Goal: Information Seeking & Learning: Learn about a topic

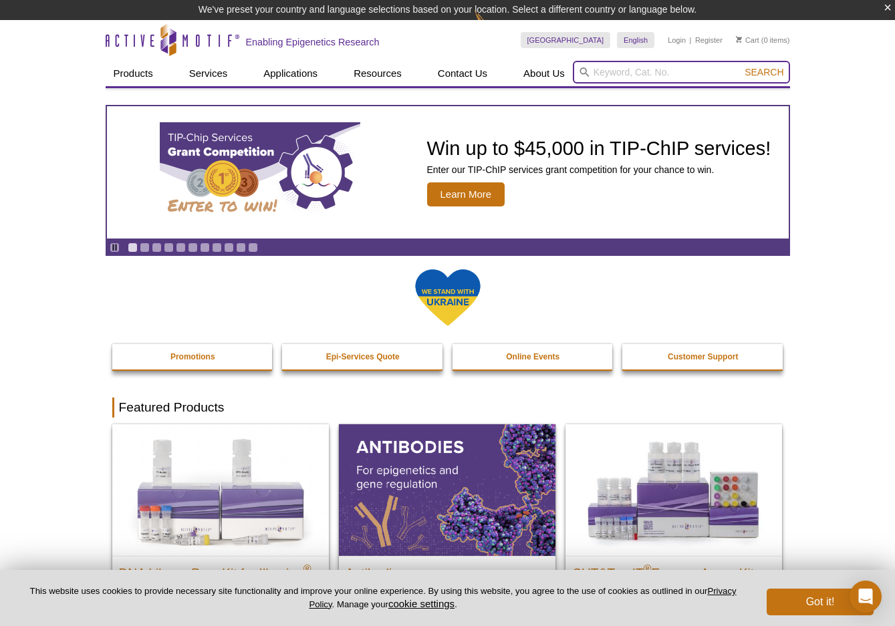
click at [598, 78] on input "search" at bounding box center [681, 72] width 217 height 23
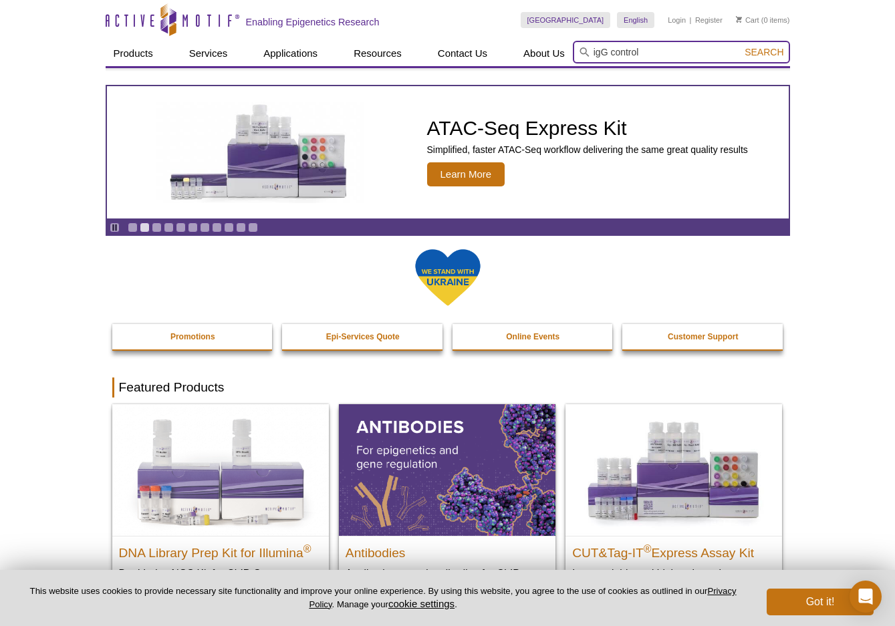
type input "igG control"
click at [741, 46] on button "Search" at bounding box center [764, 52] width 47 height 12
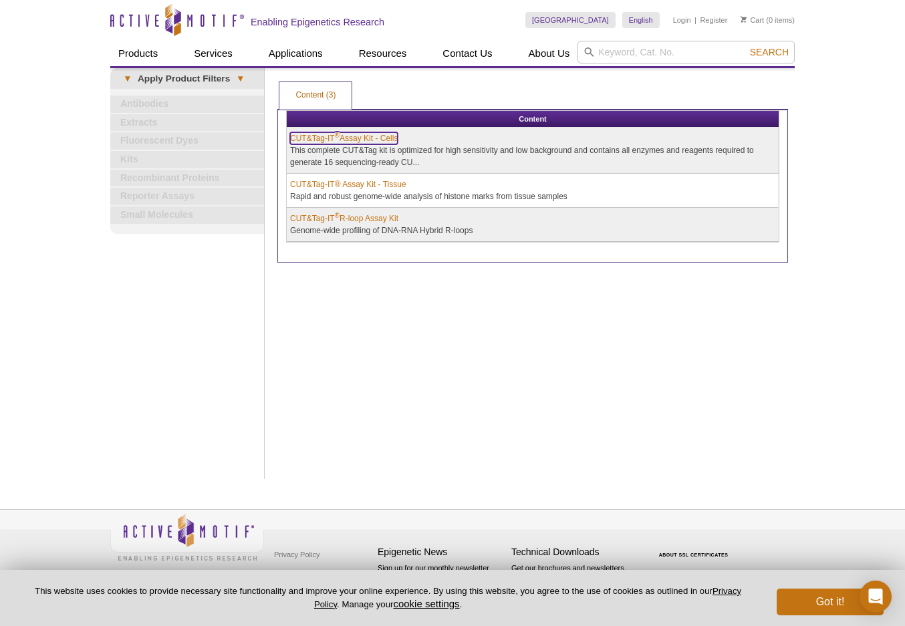
click at [320, 137] on link "CUT&Tag-IT ® Assay Kit - Cells" at bounding box center [344, 138] width 108 height 12
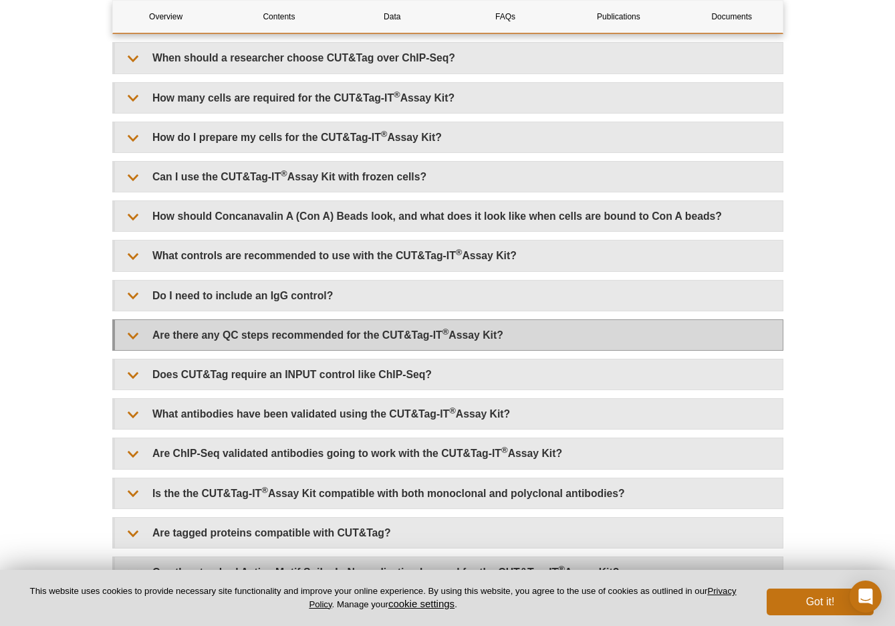
scroll to position [3176, 0]
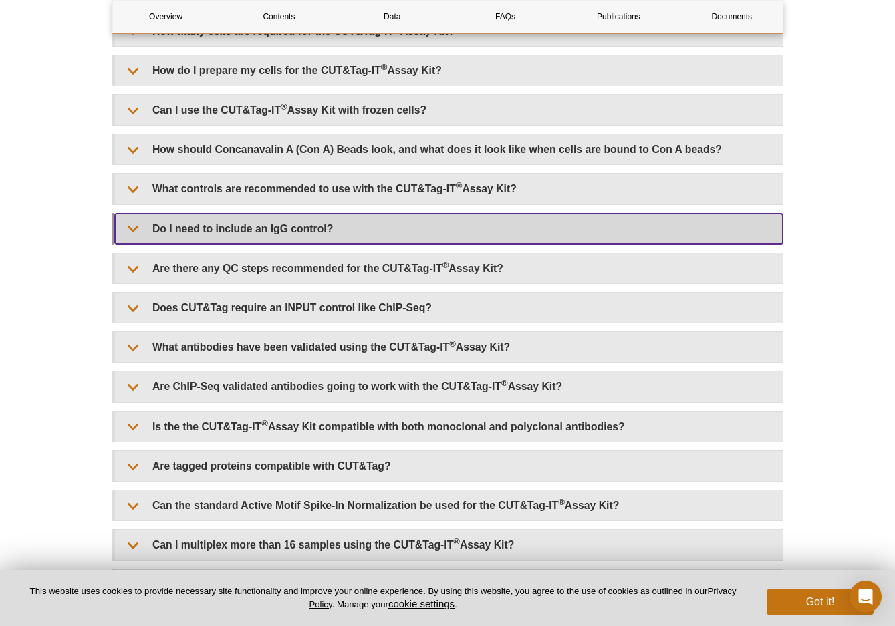
click at [135, 237] on summary "Do I need to include an IgG control?" at bounding box center [449, 229] width 668 height 30
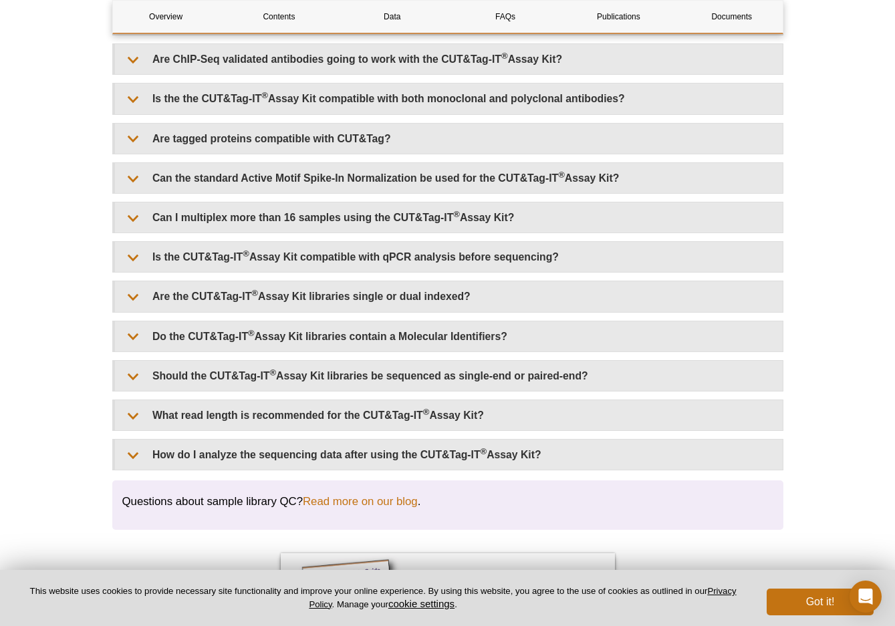
scroll to position [3644, 0]
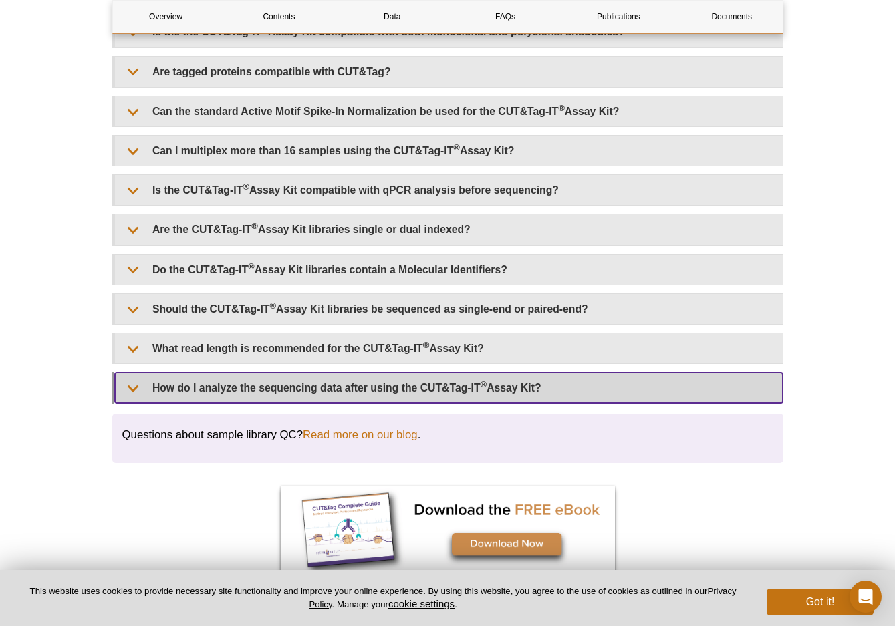
click at [135, 396] on summary "How do I analyze the sequencing data after using the CUT&Tag-IT ® Assay Kit?" at bounding box center [449, 388] width 668 height 30
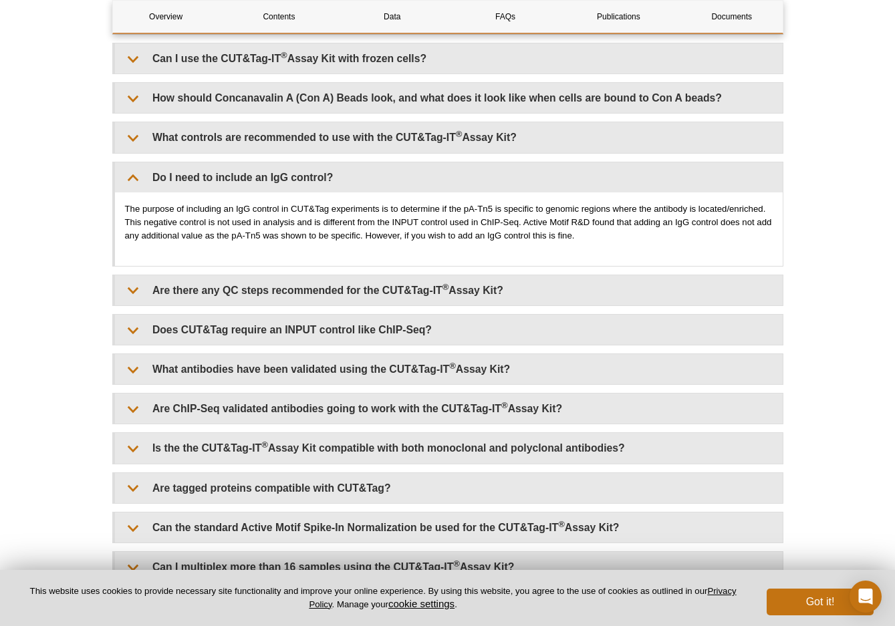
scroll to position [3243, 0]
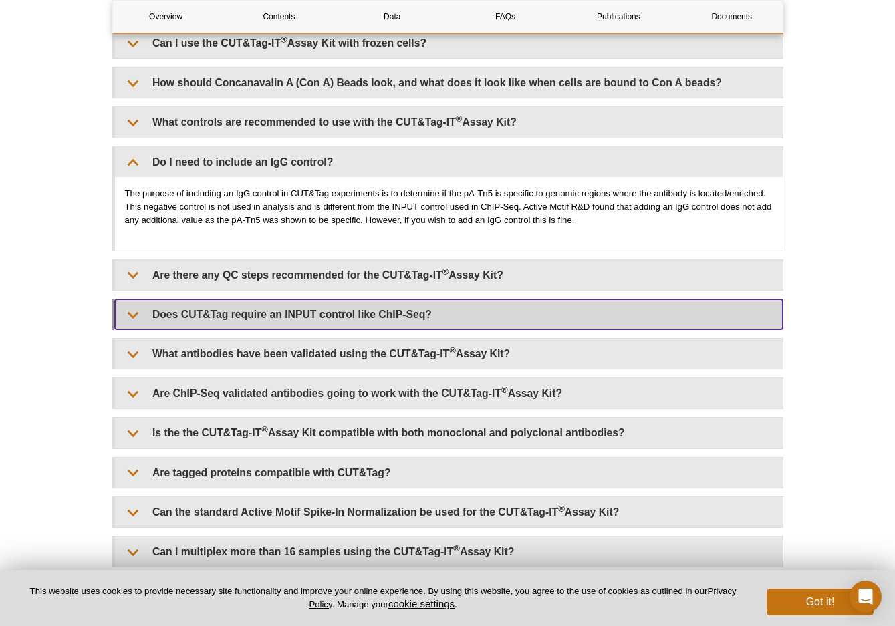
click at [136, 319] on summary "Does CUT&Tag require an INPUT control like ChIP-Seq?" at bounding box center [449, 315] width 668 height 30
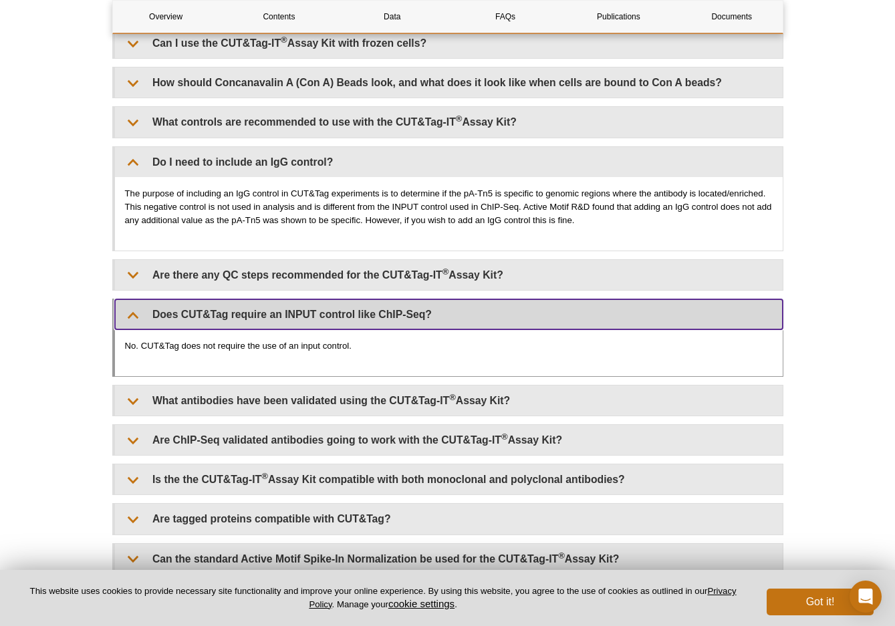
click at [143, 321] on summary "Does CUT&Tag require an INPUT control like ChIP-Seq?" at bounding box center [449, 315] width 668 height 30
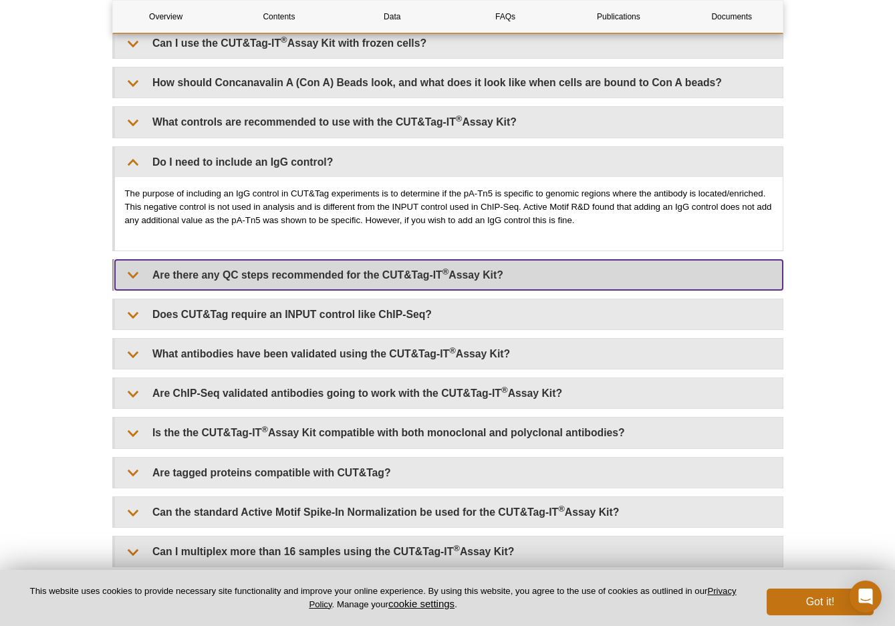
click at [136, 279] on summary "Are there any QC steps recommended for the CUT&Tag-IT ® Assay Kit?" at bounding box center [449, 275] width 668 height 30
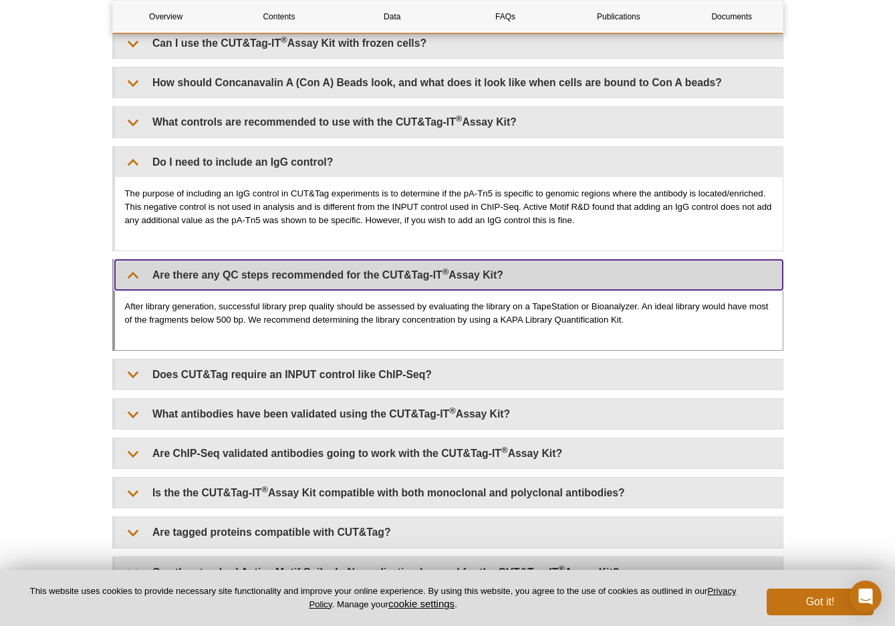
click at [136, 279] on summary "Are there any QC steps recommended for the CUT&Tag-IT ® Assay Kit?" at bounding box center [449, 275] width 668 height 30
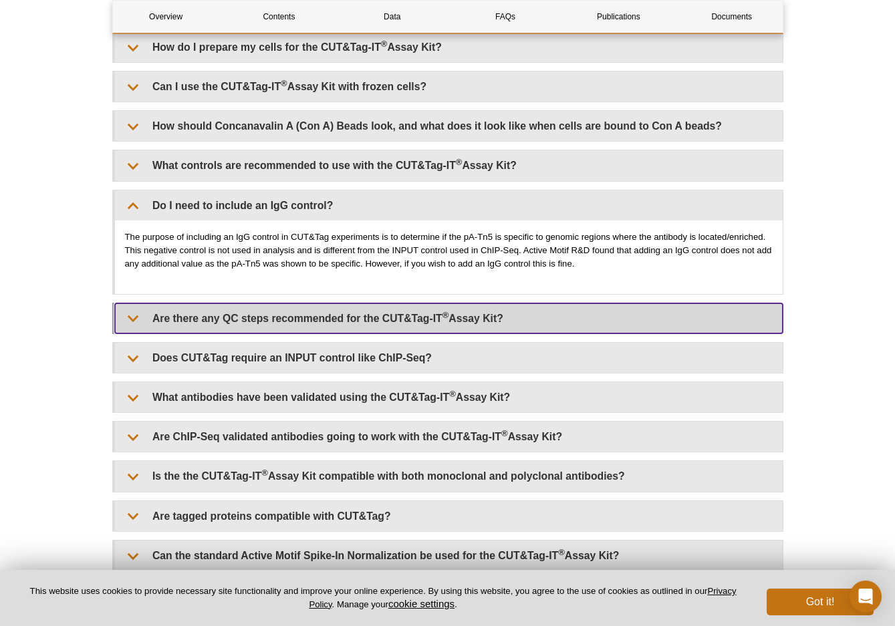
scroll to position [3176, 0]
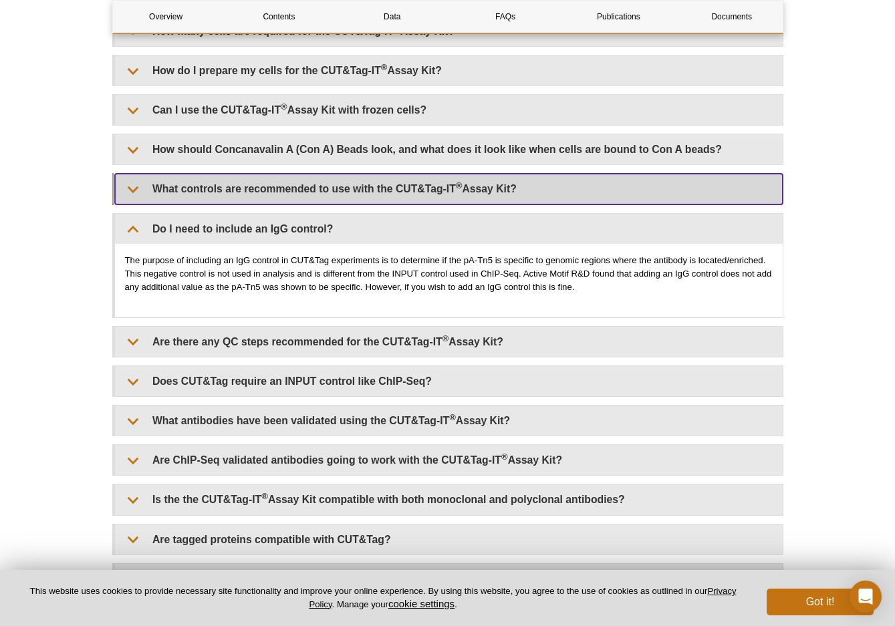
click at [140, 189] on summary "What controls are recommended to use with the CUT&Tag-IT ® Assay Kit?" at bounding box center [449, 189] width 668 height 30
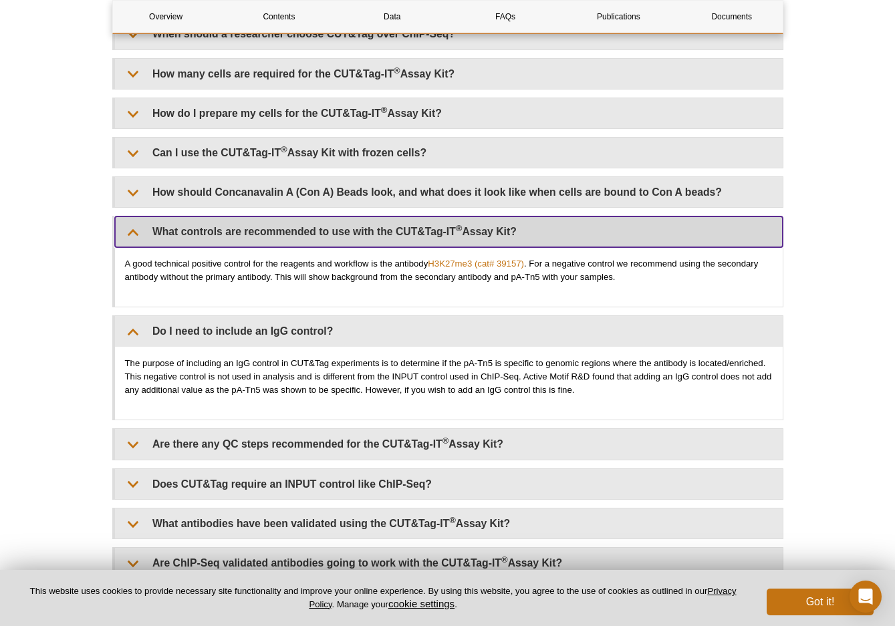
scroll to position [3109, 0]
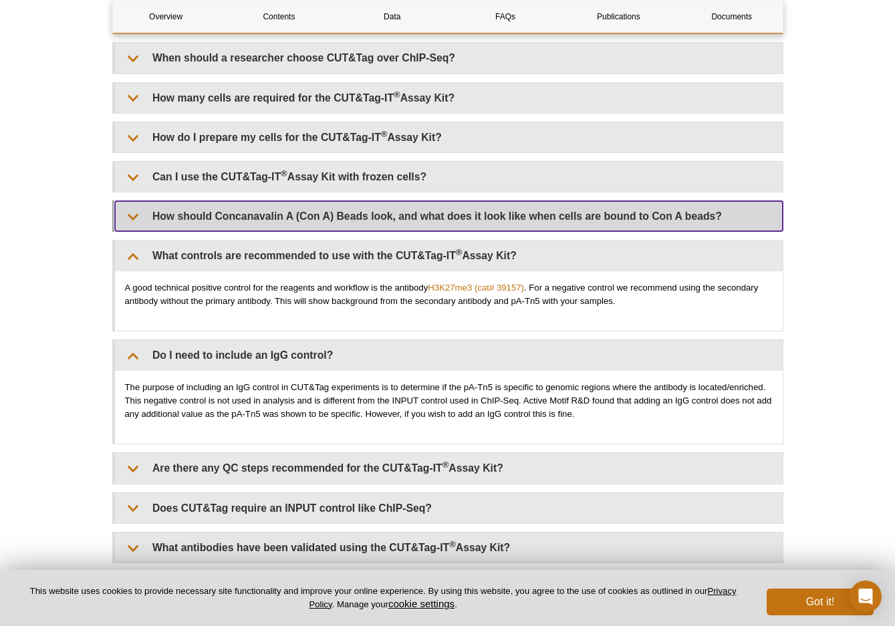
click at [134, 220] on summary "How should Concanavalin A (Con A) Beads look, and what does it look like when c…" at bounding box center [449, 216] width 668 height 30
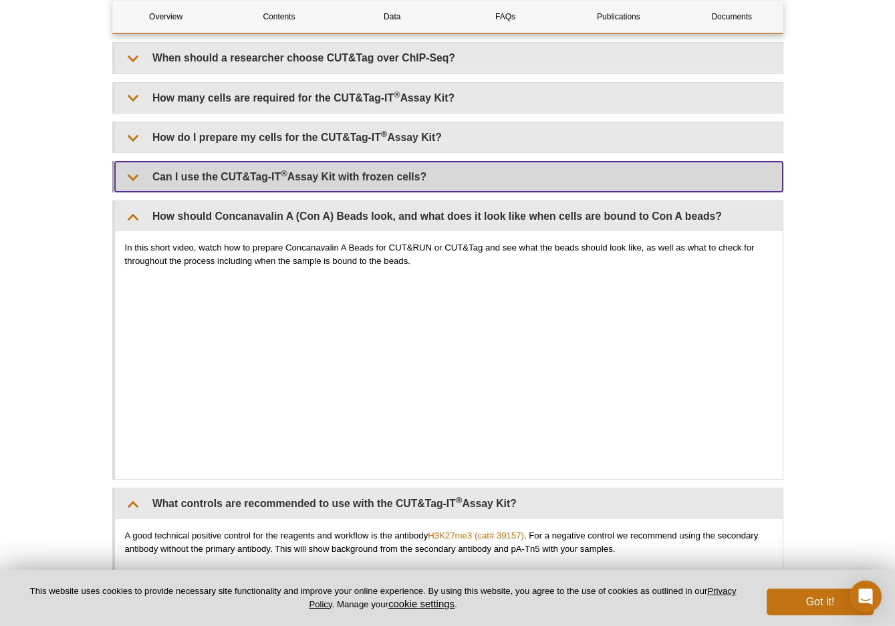
click at [132, 183] on summary "Can I use the CUT&Tag-IT ® Assay Kit with frozen cells?" at bounding box center [449, 177] width 668 height 30
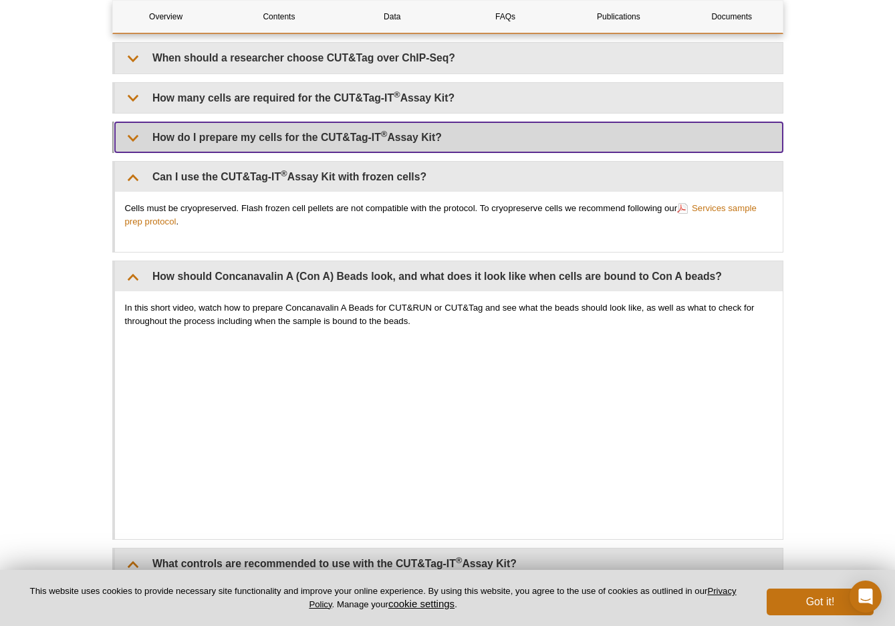
click at [130, 140] on summary "How do I prepare my cells for the CUT&Tag-IT ® Assay Kit?" at bounding box center [449, 137] width 668 height 30
